Goal: Information Seeking & Learning: Learn about a topic

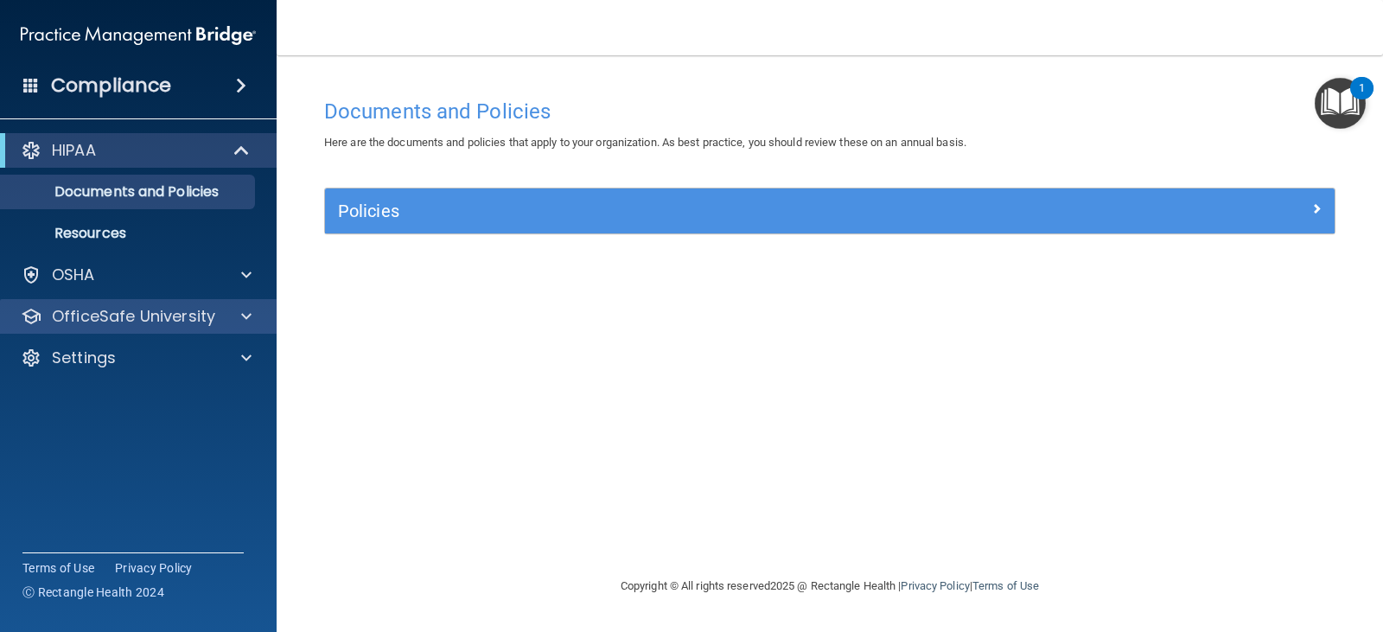
click at [91, 329] on div "OfficeSafe University" at bounding box center [138, 316] width 277 height 35
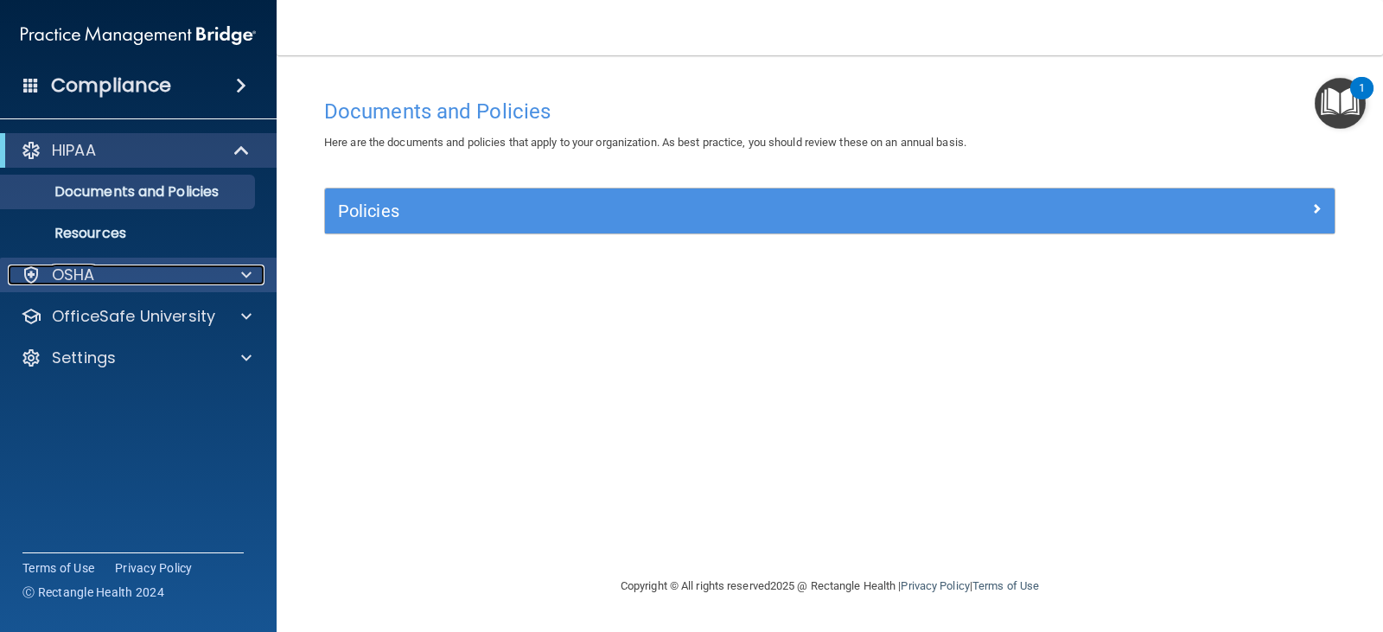
click at [83, 267] on p "OSHA" at bounding box center [73, 274] width 43 height 21
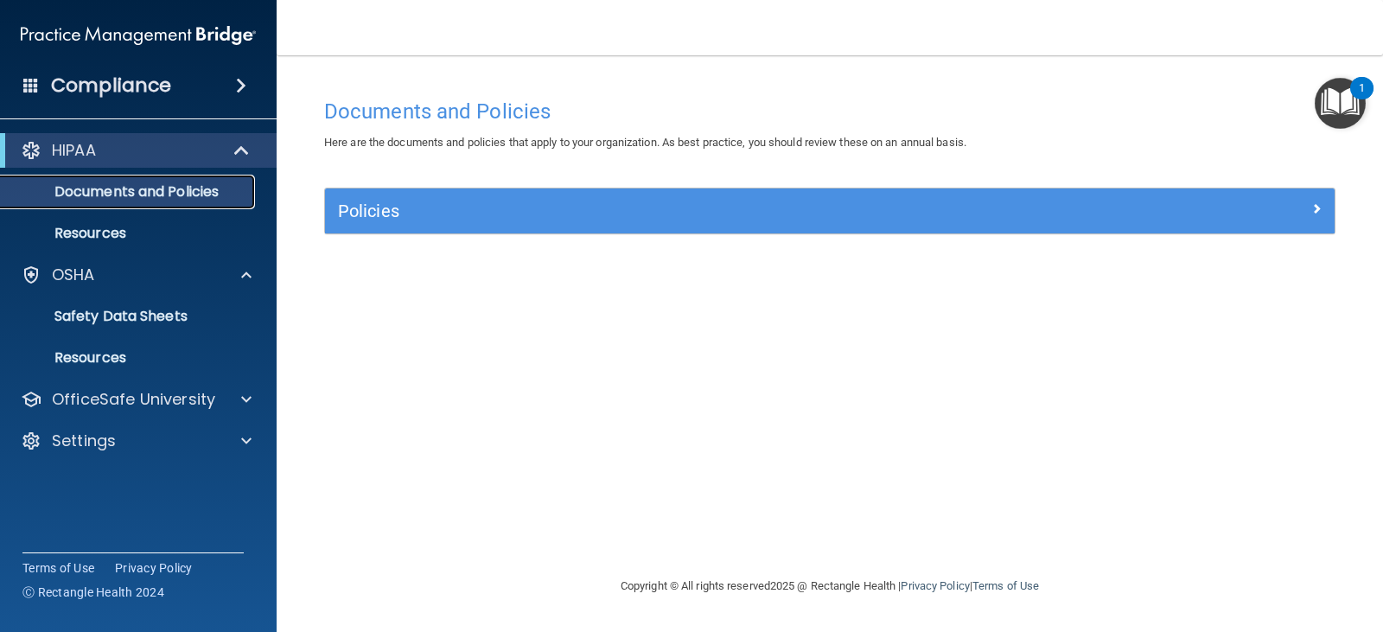
click at [85, 183] on p "Documents and Policies" at bounding box center [129, 191] width 236 height 17
click at [89, 148] on p "HIPAA" at bounding box center [74, 150] width 44 height 21
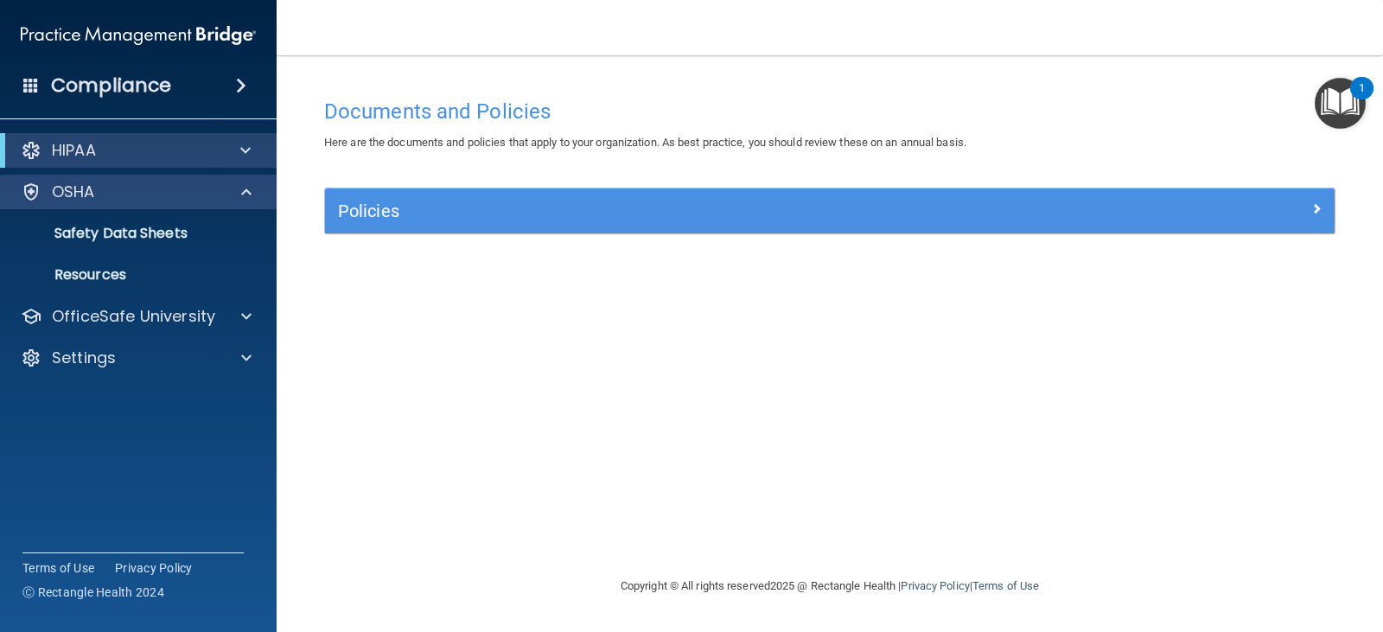
click at [86, 180] on div "OSHA" at bounding box center [138, 192] width 277 height 35
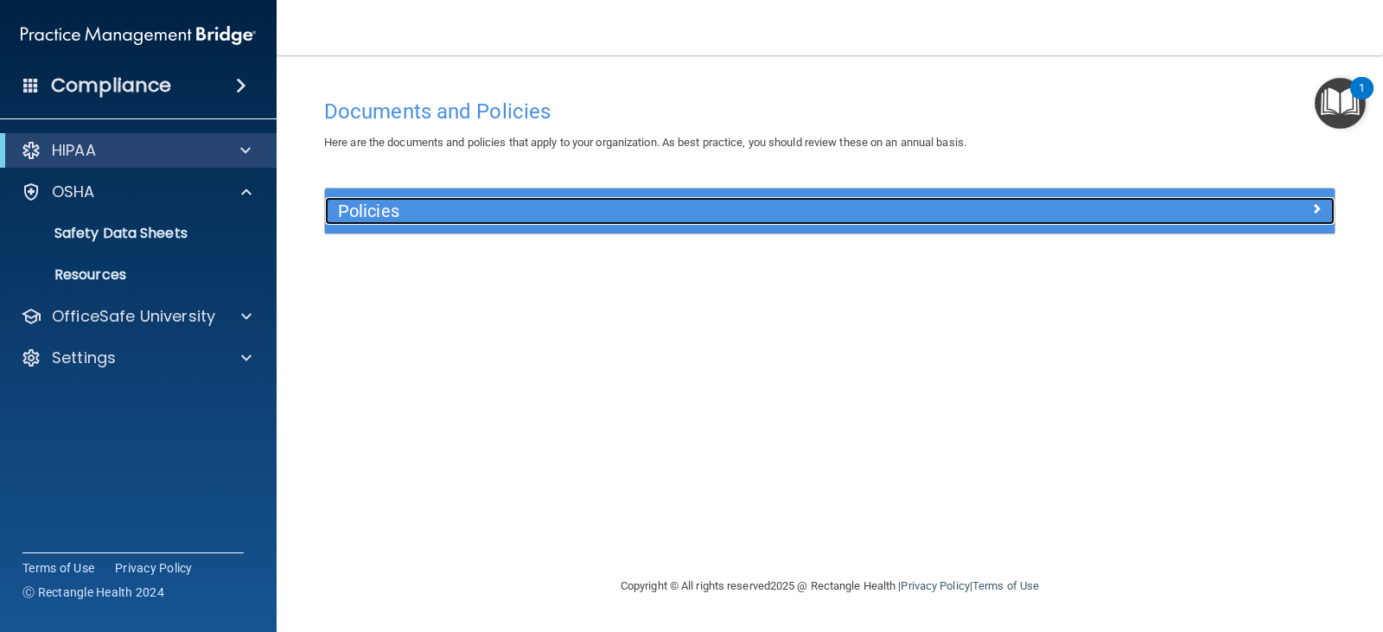
click at [1302, 206] on div at bounding box center [1208, 207] width 252 height 21
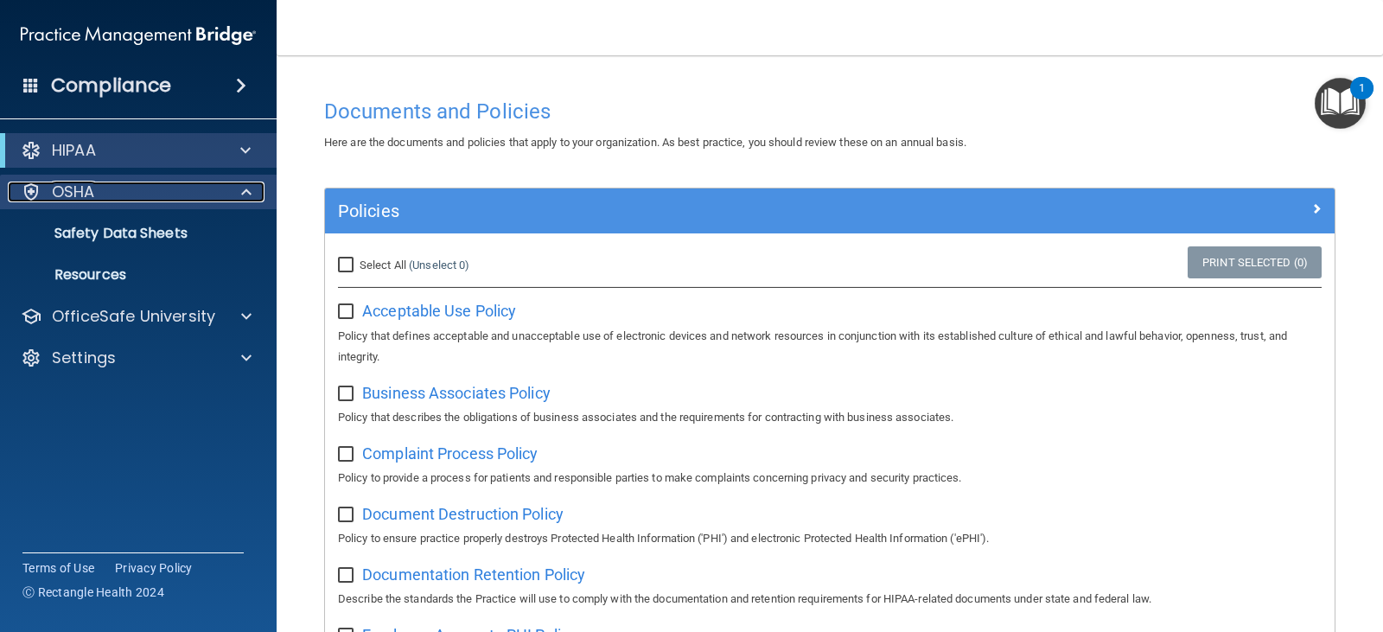
click at [101, 191] on div "OSHA" at bounding box center [115, 191] width 214 height 21
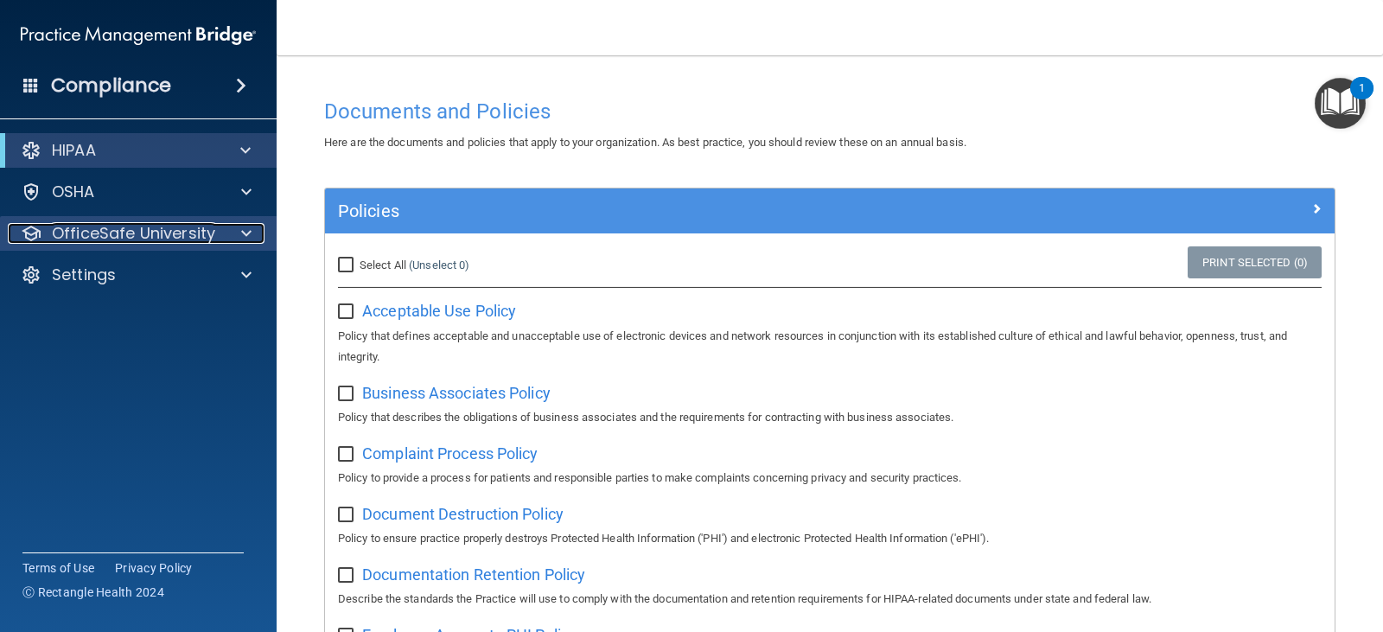
click at [103, 236] on p "OfficeSafe University" at bounding box center [133, 233] width 163 height 21
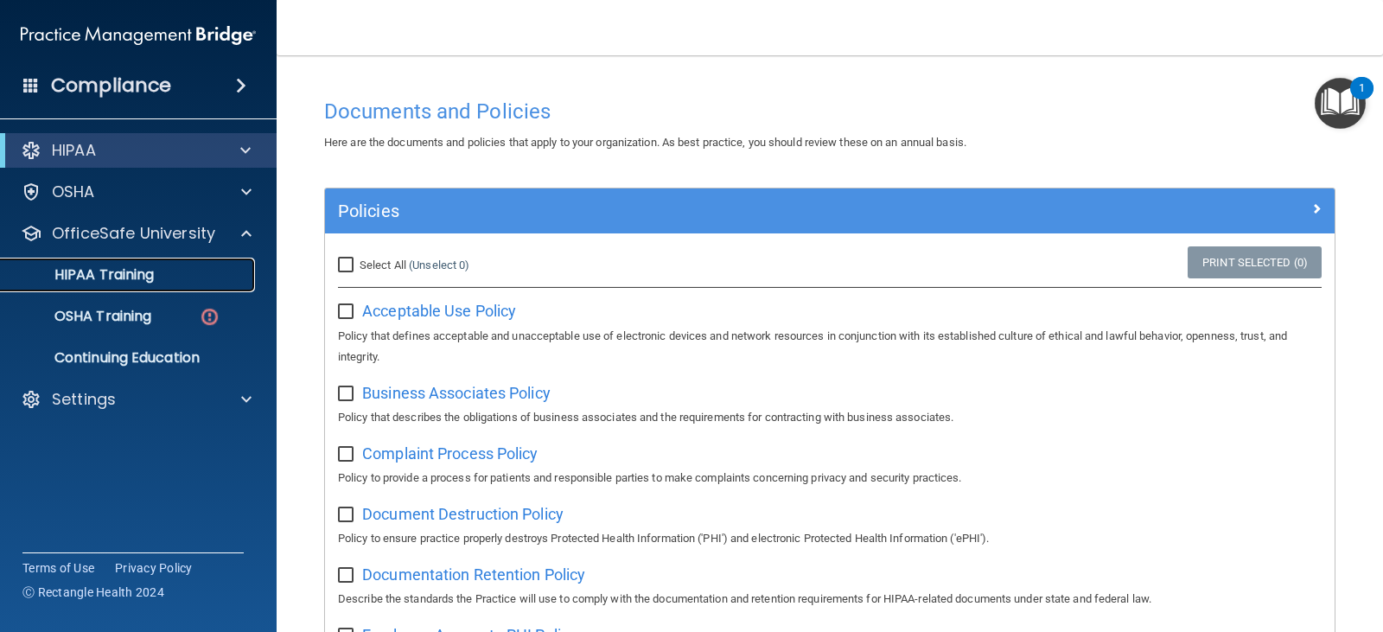
click at [95, 277] on p "HIPAA Training" at bounding box center [82, 274] width 143 height 17
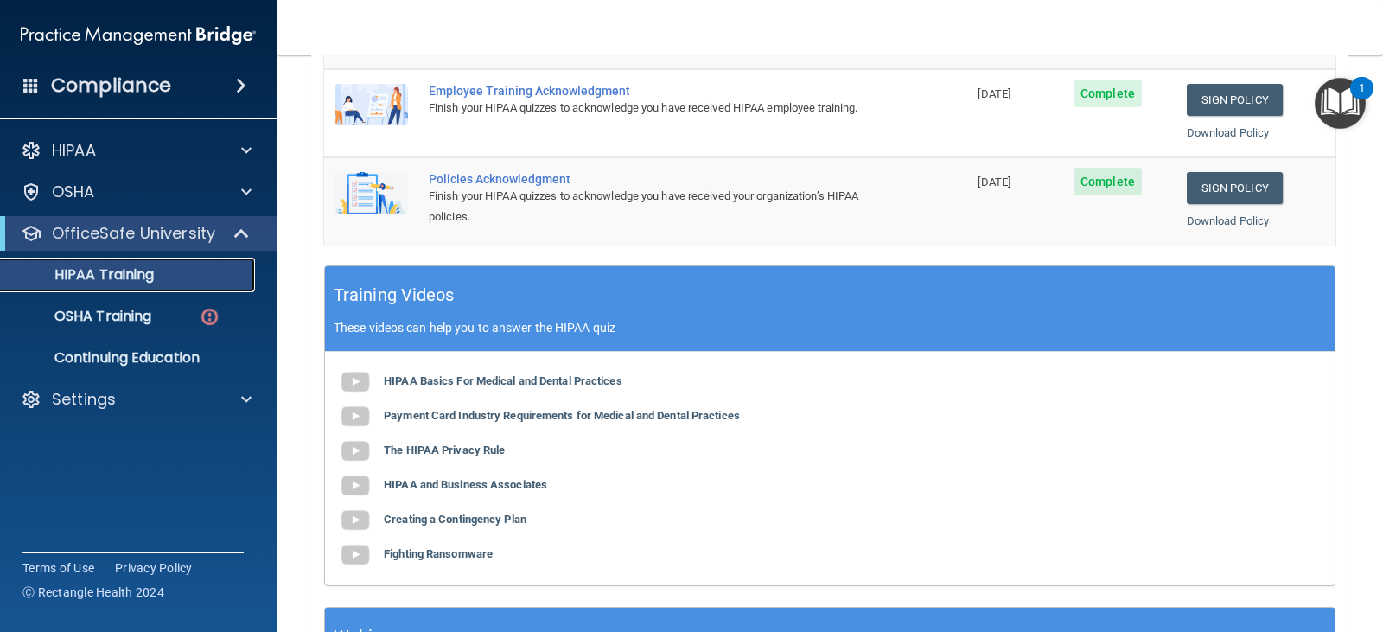
scroll to position [494, 0]
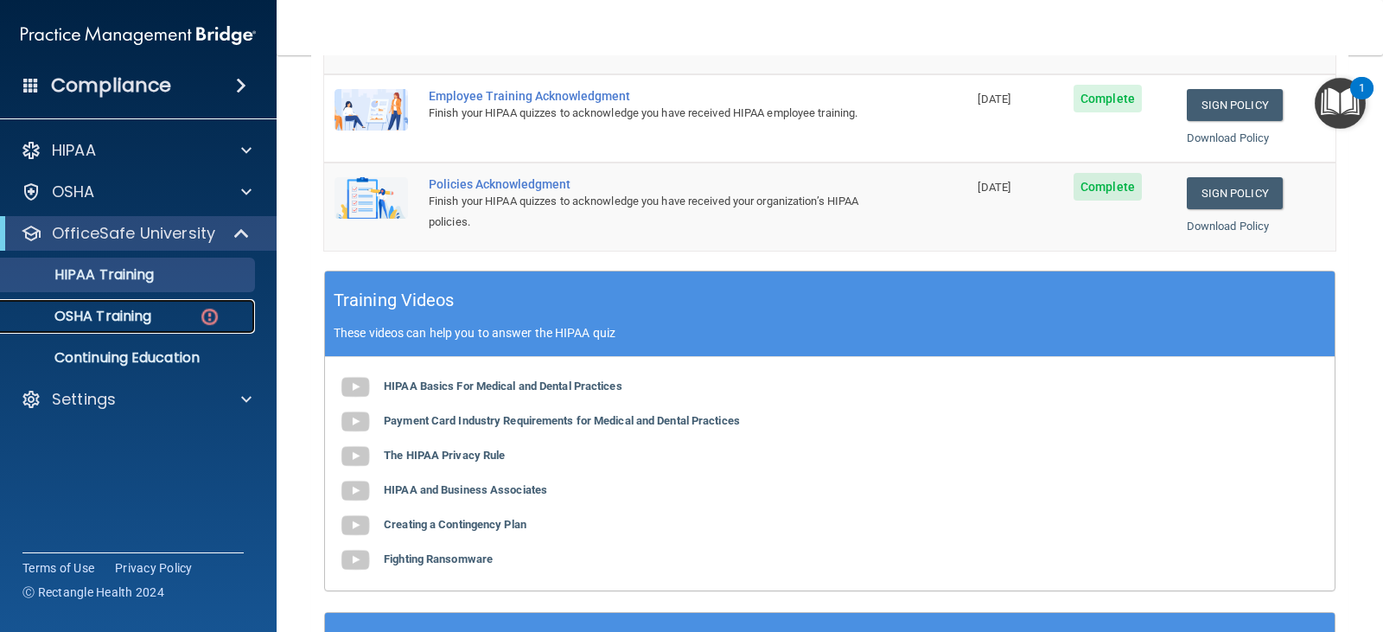
click at [119, 317] on p "OSHA Training" at bounding box center [81, 316] width 140 height 17
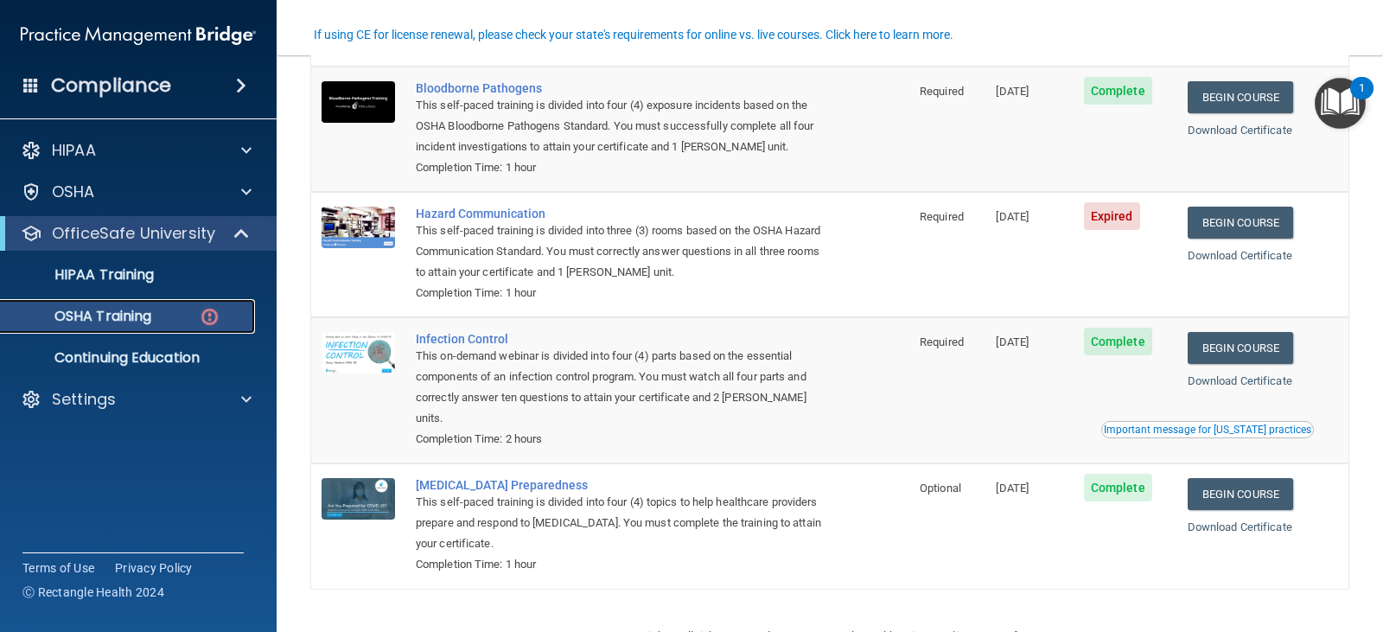
scroll to position [205, 0]
